Goal: Entertainment & Leisure: Consume media (video, audio)

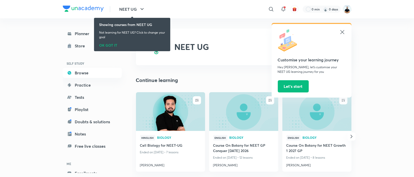
click at [346, 10] on img at bounding box center [347, 9] width 9 height 9
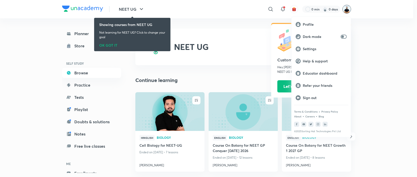
click at [319, 74] on p "Educator dashboard" at bounding box center [325, 73] width 44 height 5
